Goal: Task Accomplishment & Management: Use online tool/utility

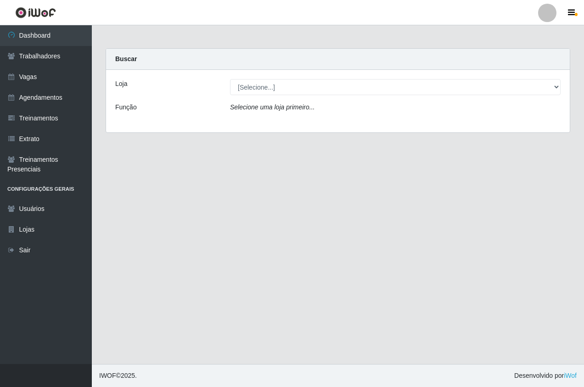
click at [250, 100] on div "Loja [Selecione...] Pizza Nostra Função Selecione uma loja primeiro..." at bounding box center [338, 101] width 464 height 62
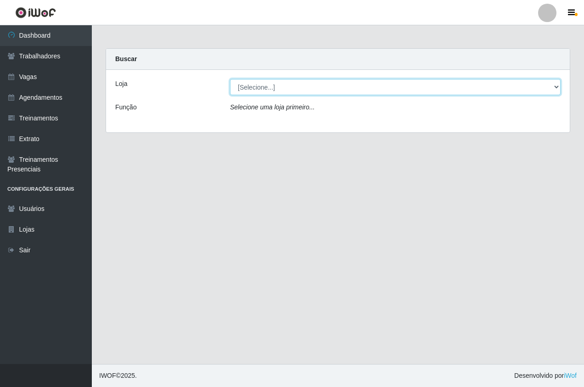
click at [248, 91] on select "[Selecione...] Pizza Nostra" at bounding box center [395, 87] width 331 height 16
select select "337"
click at [230, 79] on select "[Selecione...] Pizza Nostra" at bounding box center [395, 87] width 331 height 16
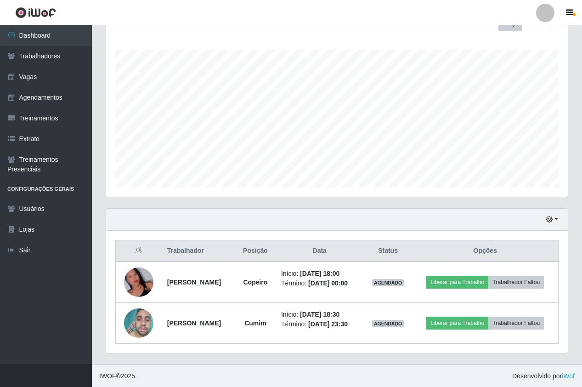
scroll to position [191, 462]
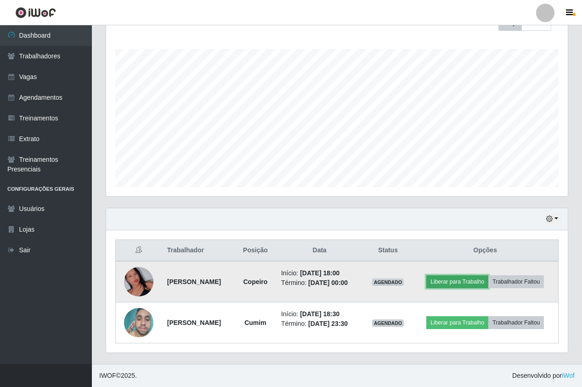
click at [458, 284] on button "Liberar para Trabalho" at bounding box center [457, 281] width 62 height 13
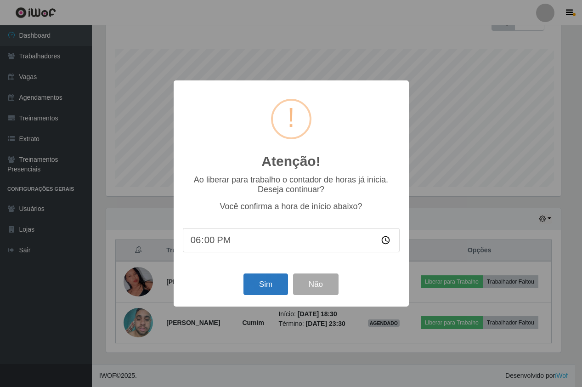
scroll to position [191, 457]
click at [257, 284] on button "Sim" at bounding box center [266, 284] width 45 height 22
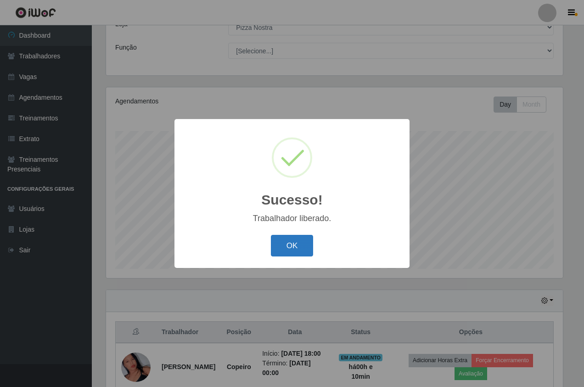
click at [285, 238] on button "OK" at bounding box center [292, 246] width 43 height 22
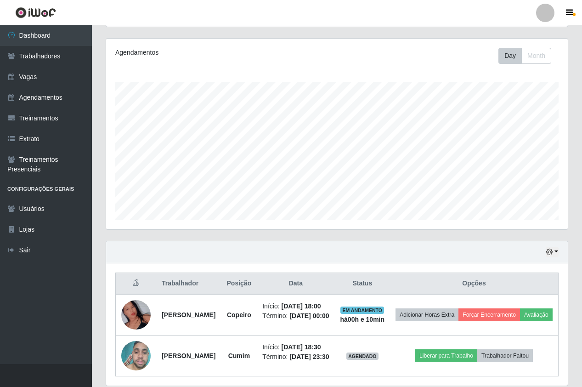
scroll to position [155, 0]
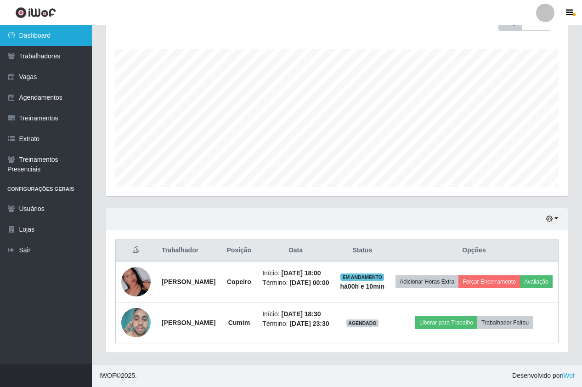
click at [75, 29] on link "Dashboard" at bounding box center [46, 35] width 92 height 21
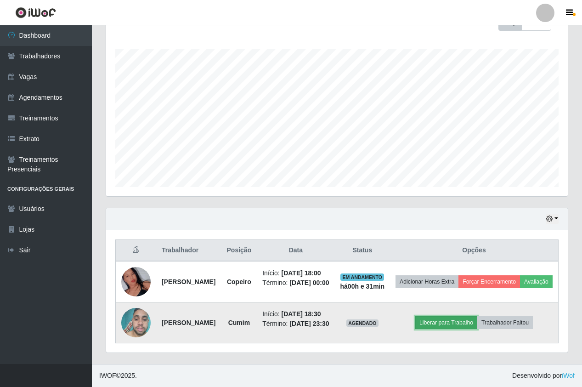
click at [440, 324] on button "Liberar para Trabalho" at bounding box center [446, 322] width 62 height 13
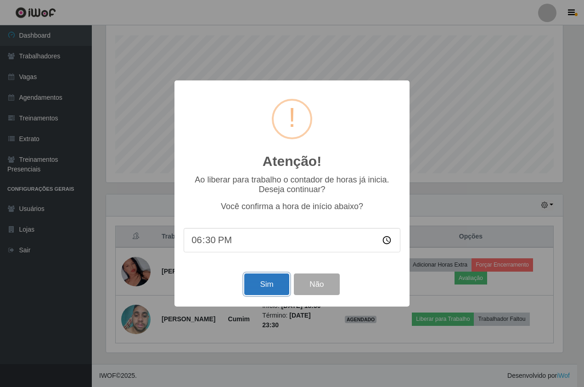
click at [267, 285] on button "Sim" at bounding box center [266, 284] width 45 height 22
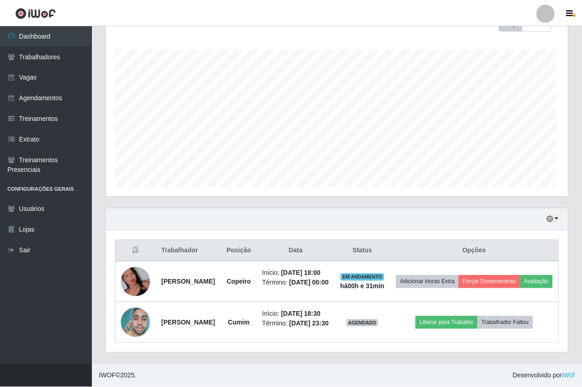
scroll to position [191, 462]
